Goal: Navigation & Orientation: Find specific page/section

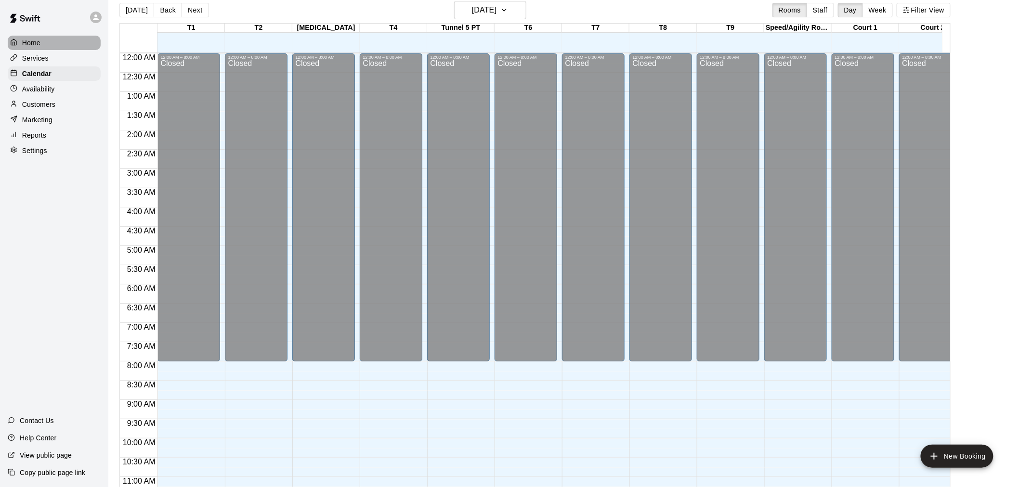
click at [21, 40] on div at bounding box center [16, 43] width 12 height 9
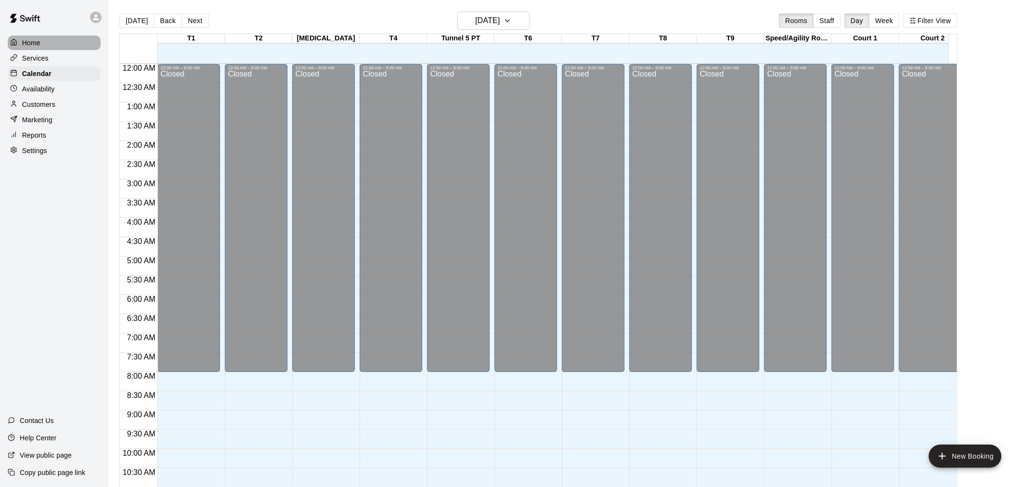
click at [21, 40] on div at bounding box center [16, 43] width 12 height 9
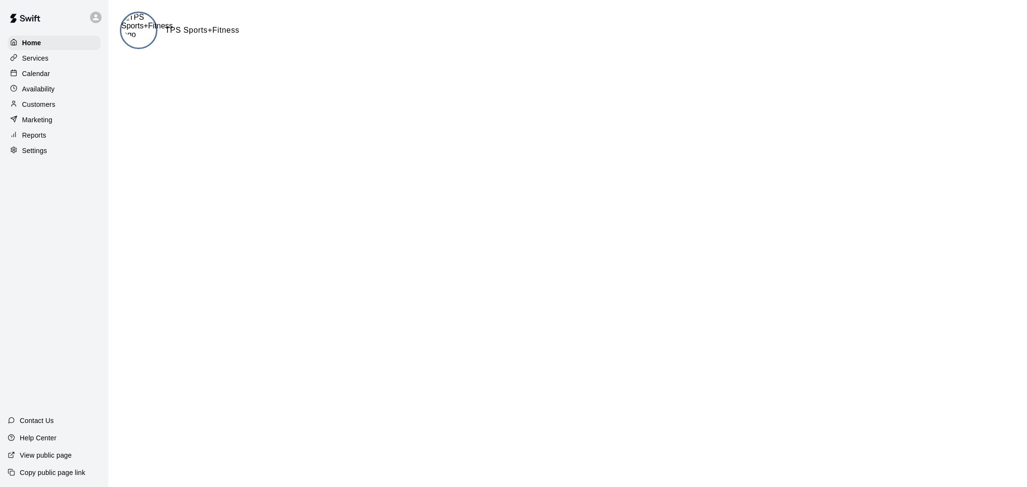
click at [44, 77] on p "Calendar" at bounding box center [36, 74] width 28 height 10
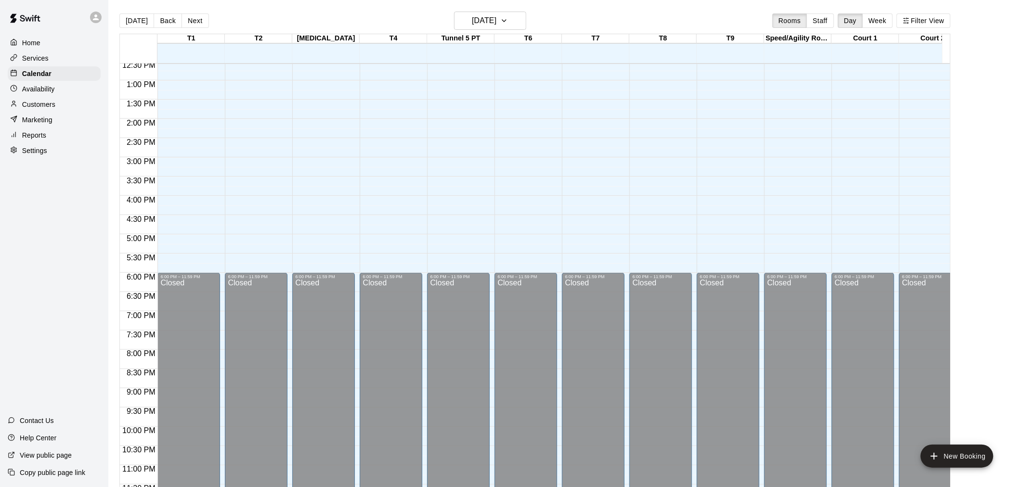
scroll to position [498, 0]
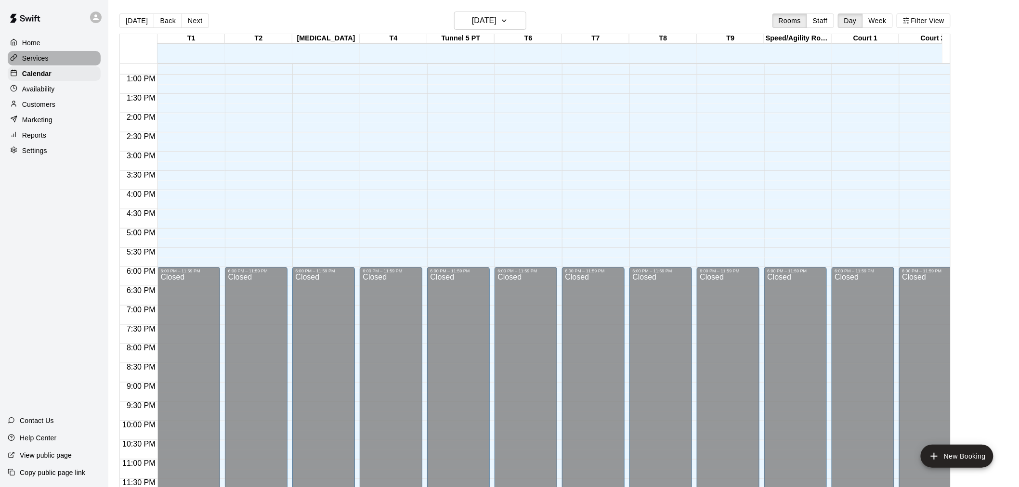
click at [34, 63] on p "Services" at bounding box center [35, 58] width 26 height 10
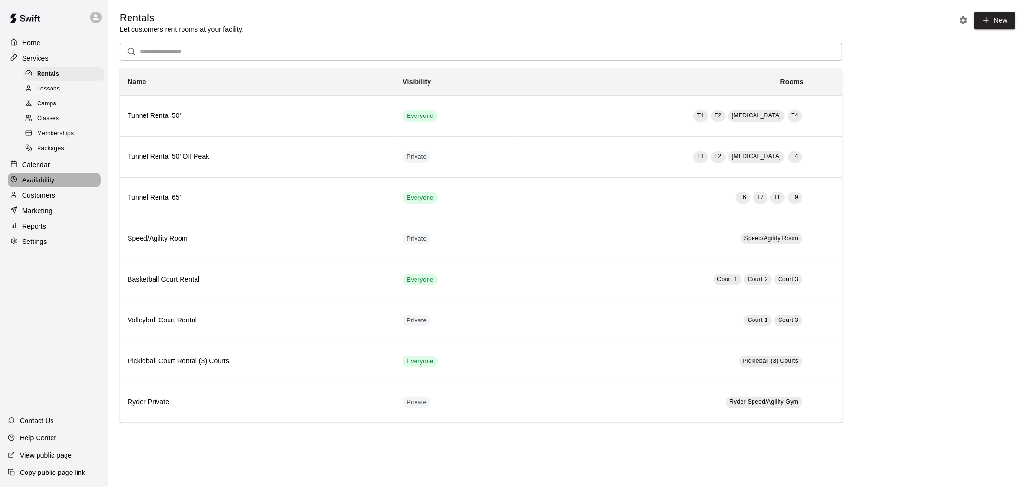
click at [35, 185] on p "Availability" at bounding box center [38, 180] width 33 height 10
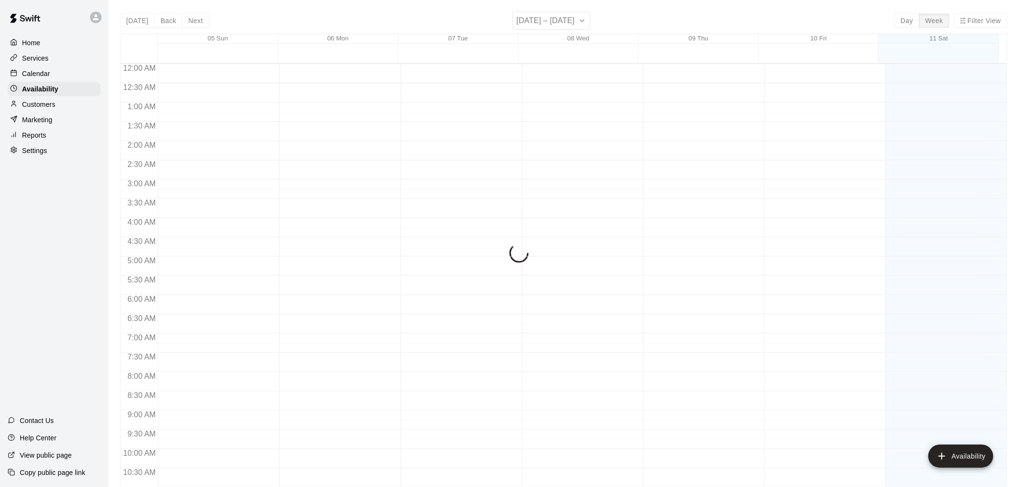
scroll to position [458, 0]
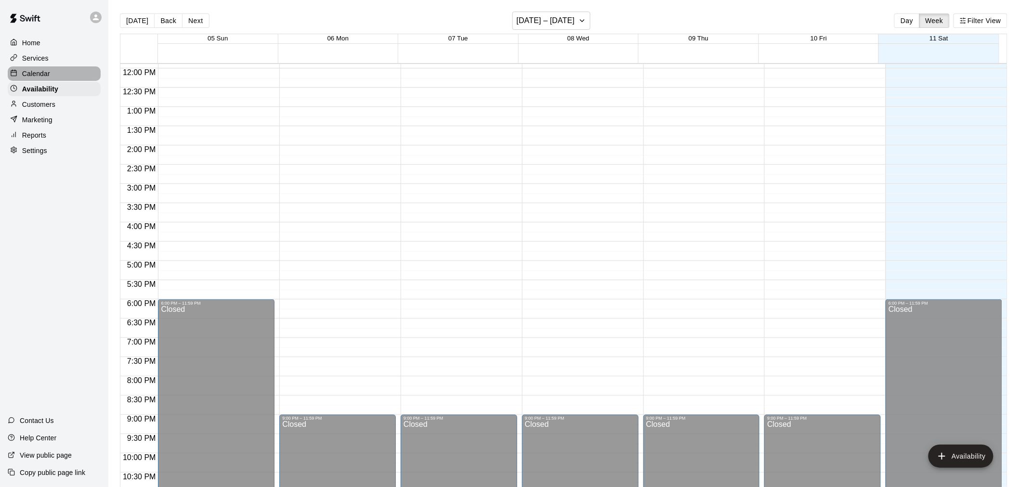
click at [43, 73] on p "Calendar" at bounding box center [36, 74] width 28 height 10
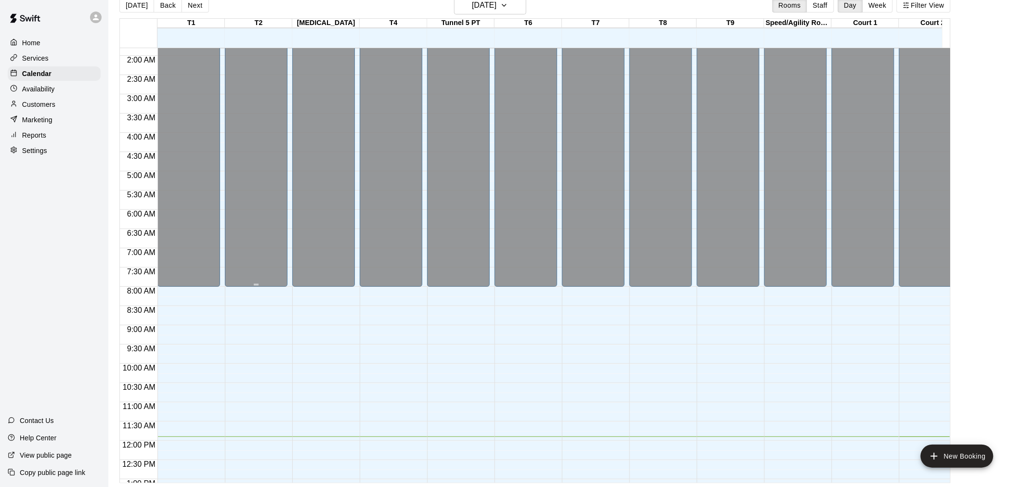
scroll to position [284, 0]
